Goal: Book appointment/travel/reservation

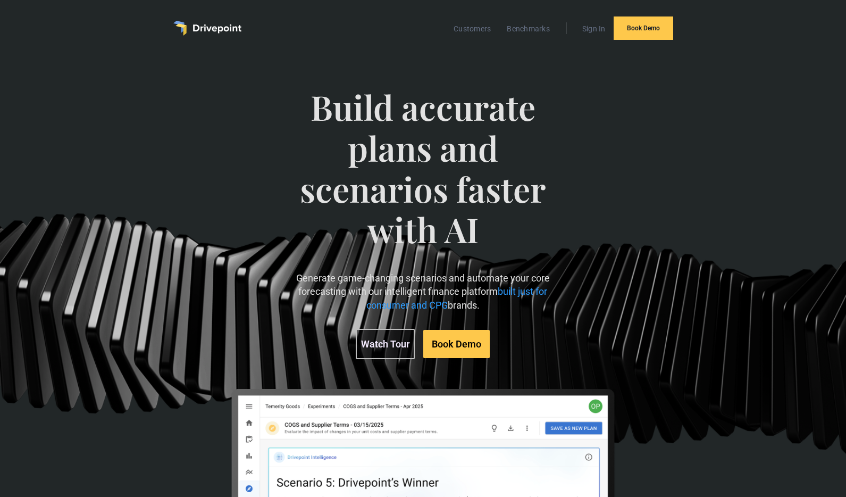
click at [392, 354] on link "Watch Tour" at bounding box center [385, 344] width 59 height 30
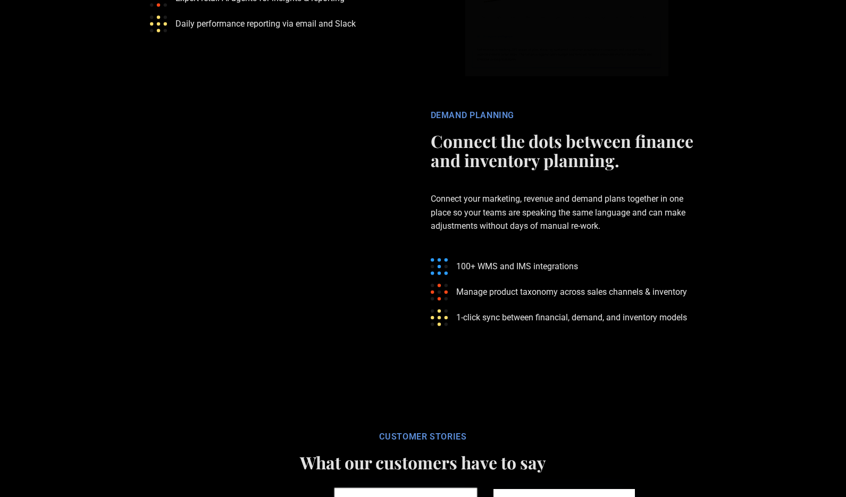
scroll to position [2780, 0]
